Goal: Find specific page/section: Find specific page/section

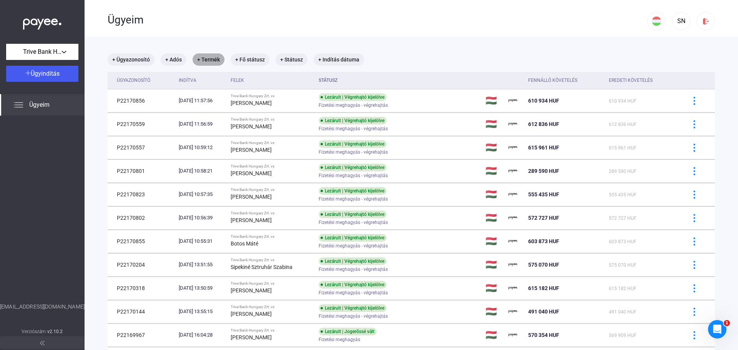
click at [219, 58] on mat-chip "+ Termék" at bounding box center [208, 59] width 32 height 12
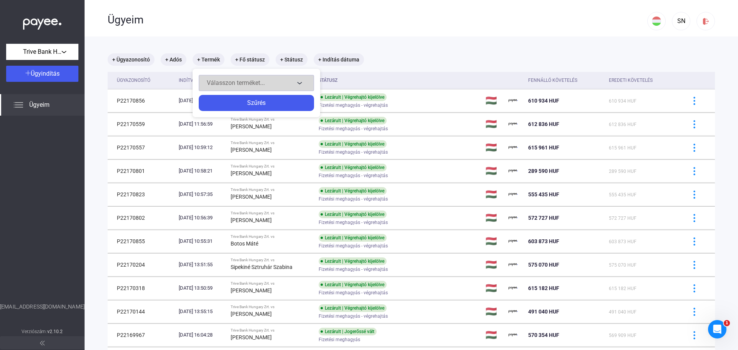
click at [238, 81] on span "Válasszon terméket..." at bounding box center [236, 82] width 58 height 7
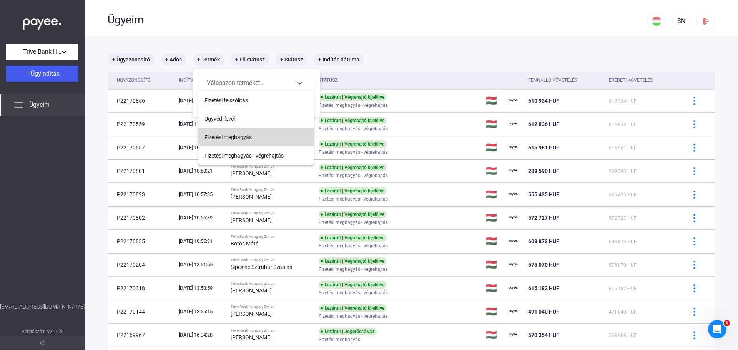
click at [239, 140] on span "Fizetési meghagyás" at bounding box center [227, 137] width 47 height 9
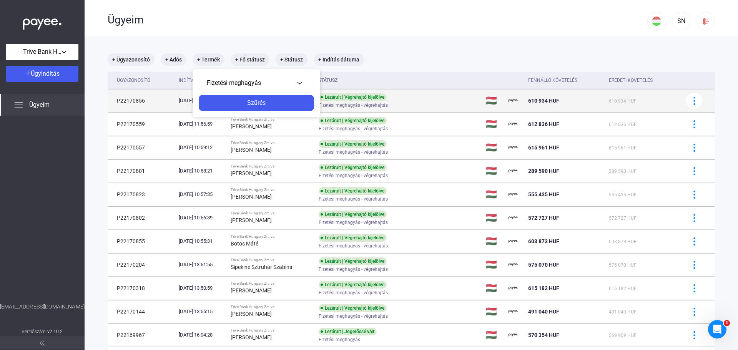
click at [274, 104] on div "Szűrés" at bounding box center [256, 102] width 111 height 9
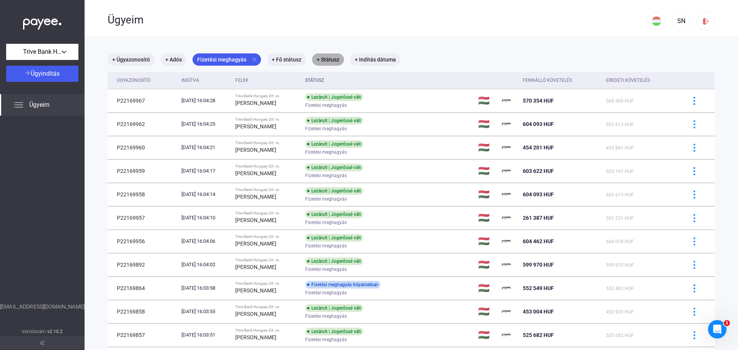
click at [334, 60] on mat-chip "+ Státusz" at bounding box center [328, 59] width 32 height 12
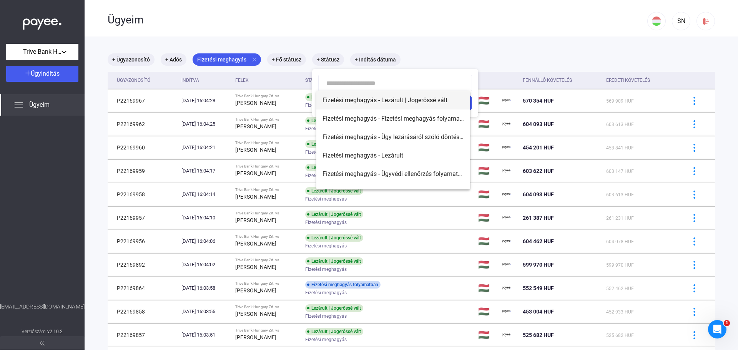
click at [376, 97] on span "Fizetési meghagyás - Lezárult | Jogerőssé vált" at bounding box center [392, 100] width 141 height 9
type input "**********"
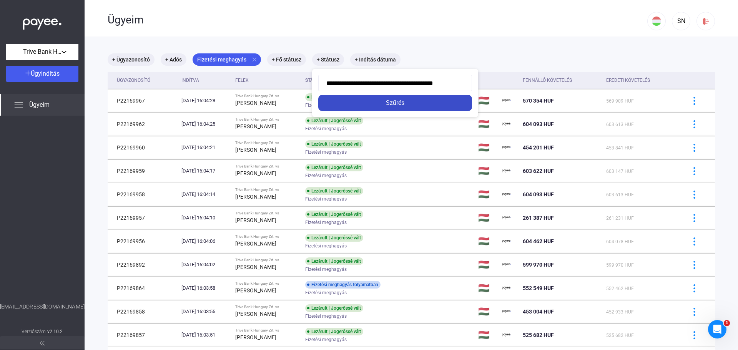
click at [411, 101] on div "Szűrés" at bounding box center [394, 102] width 149 height 9
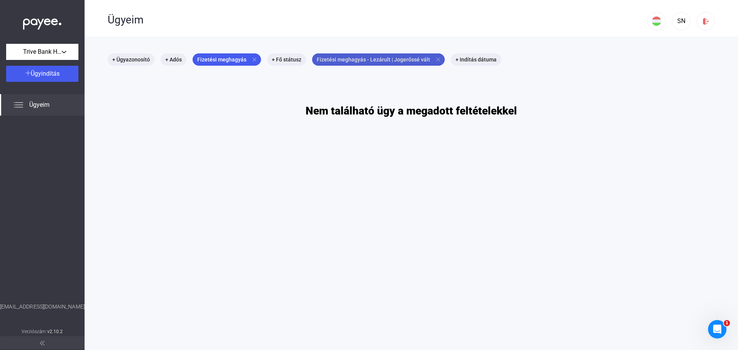
click at [435, 59] on mat-icon "close" at bounding box center [438, 59] width 7 height 7
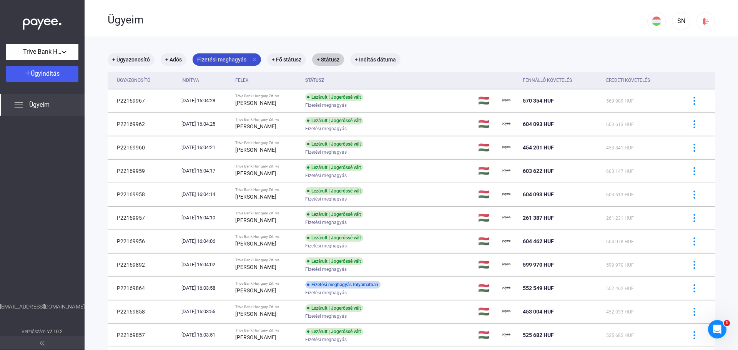
click at [252, 61] on mat-icon "close" at bounding box center [254, 59] width 7 height 7
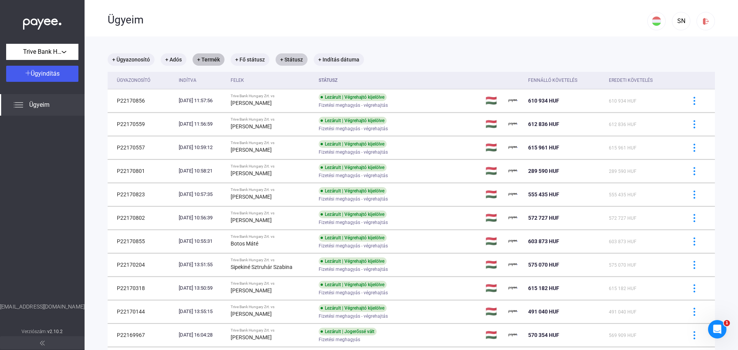
click at [214, 60] on mat-chip "+ Termék" at bounding box center [208, 59] width 32 height 12
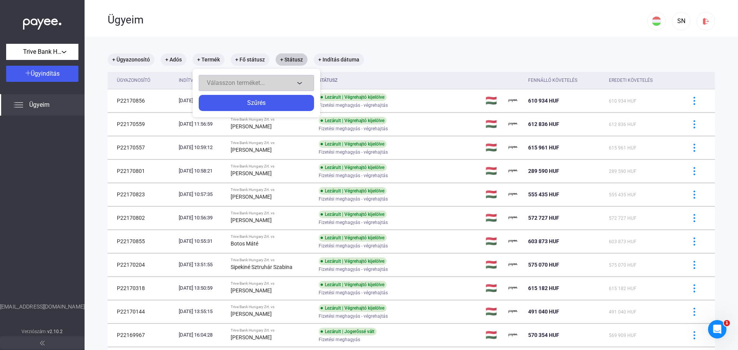
click at [239, 83] on span "Válasszon terméket..." at bounding box center [236, 82] width 58 height 7
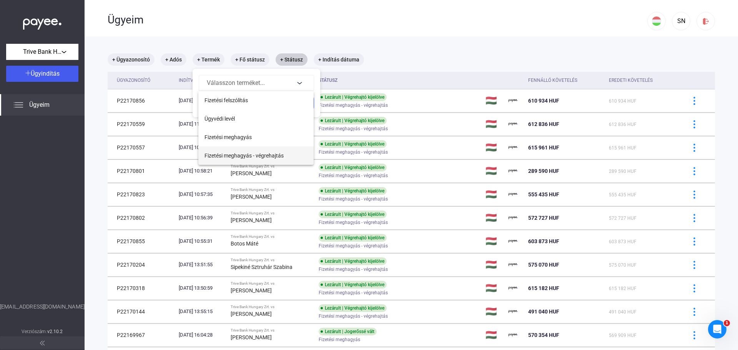
click at [249, 149] on button "Fizetési meghagyás - végrehajtás" at bounding box center [255, 155] width 115 height 18
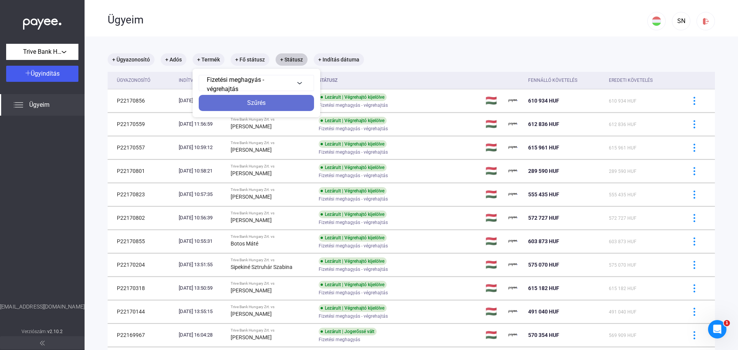
click at [262, 105] on div "Szűrés" at bounding box center [256, 102] width 111 height 9
